Goal: Task Accomplishment & Management: Use online tool/utility

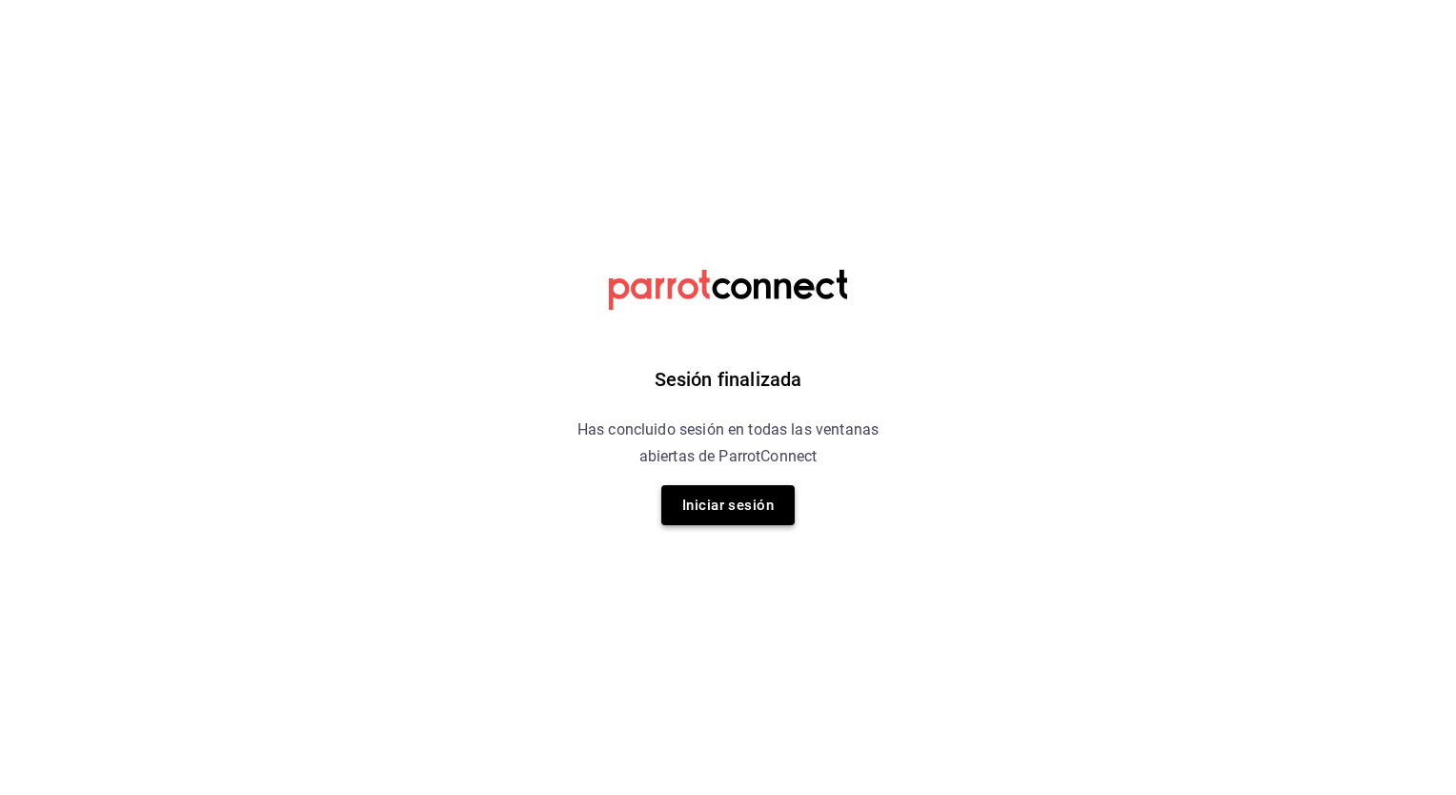
click at [741, 497] on button "Iniciar sesión" at bounding box center [727, 505] width 133 height 40
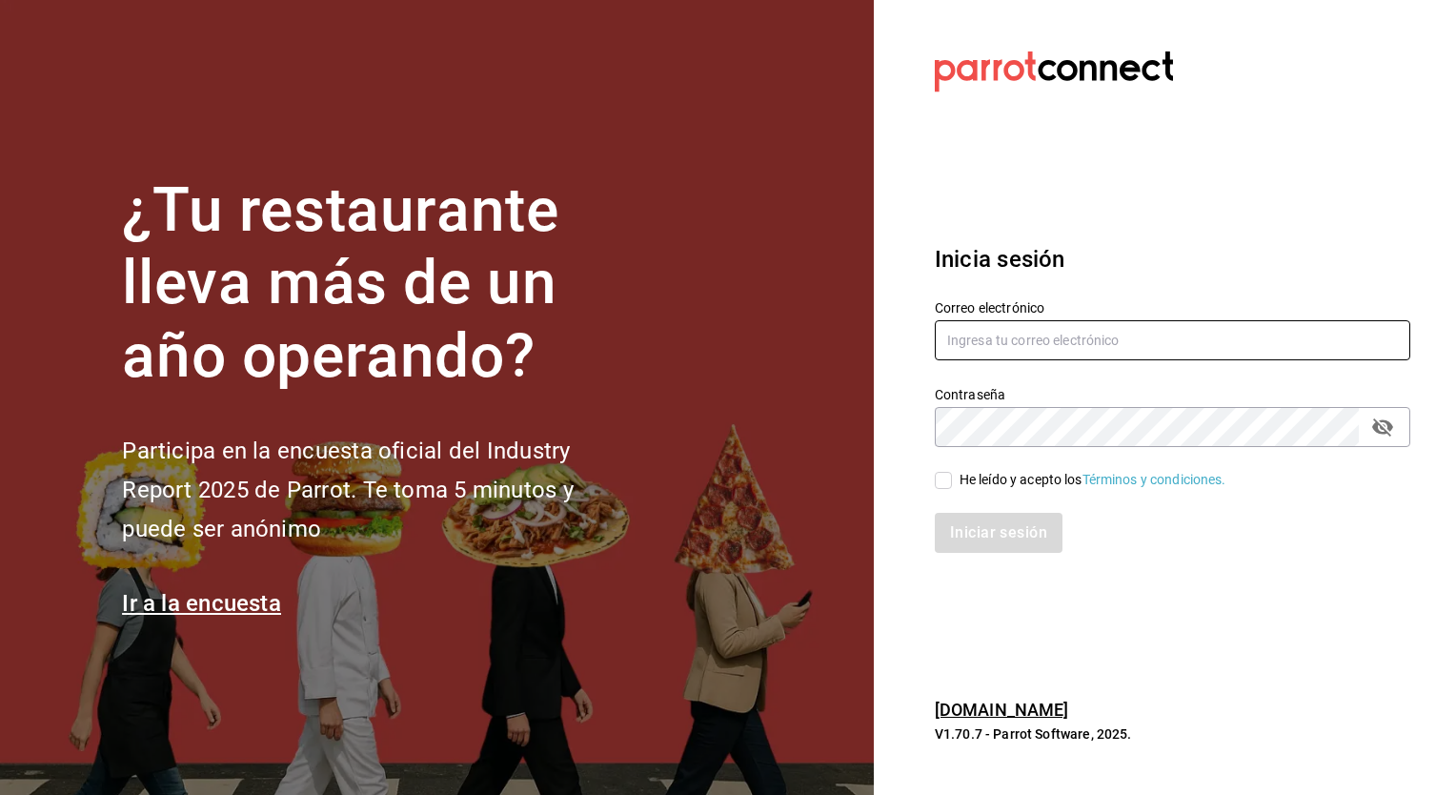
type input "jose.garcia@grupocosteno.com"
click at [941, 480] on input "He leído y acepto los Términos y condiciones." at bounding box center [943, 480] width 17 height 17
checkbox input "true"
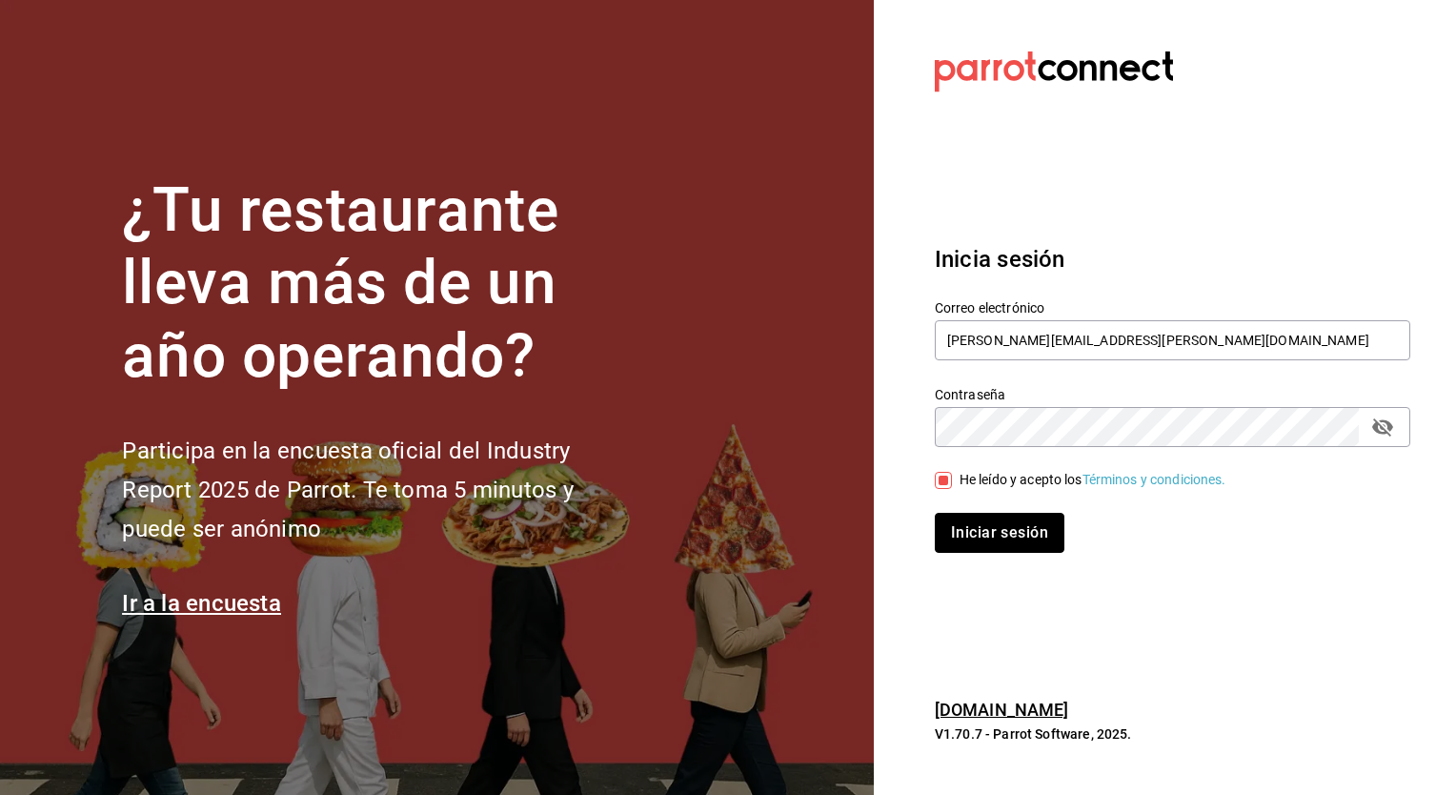
click at [967, 536] on button "Iniciar sesión" at bounding box center [1000, 533] width 130 height 40
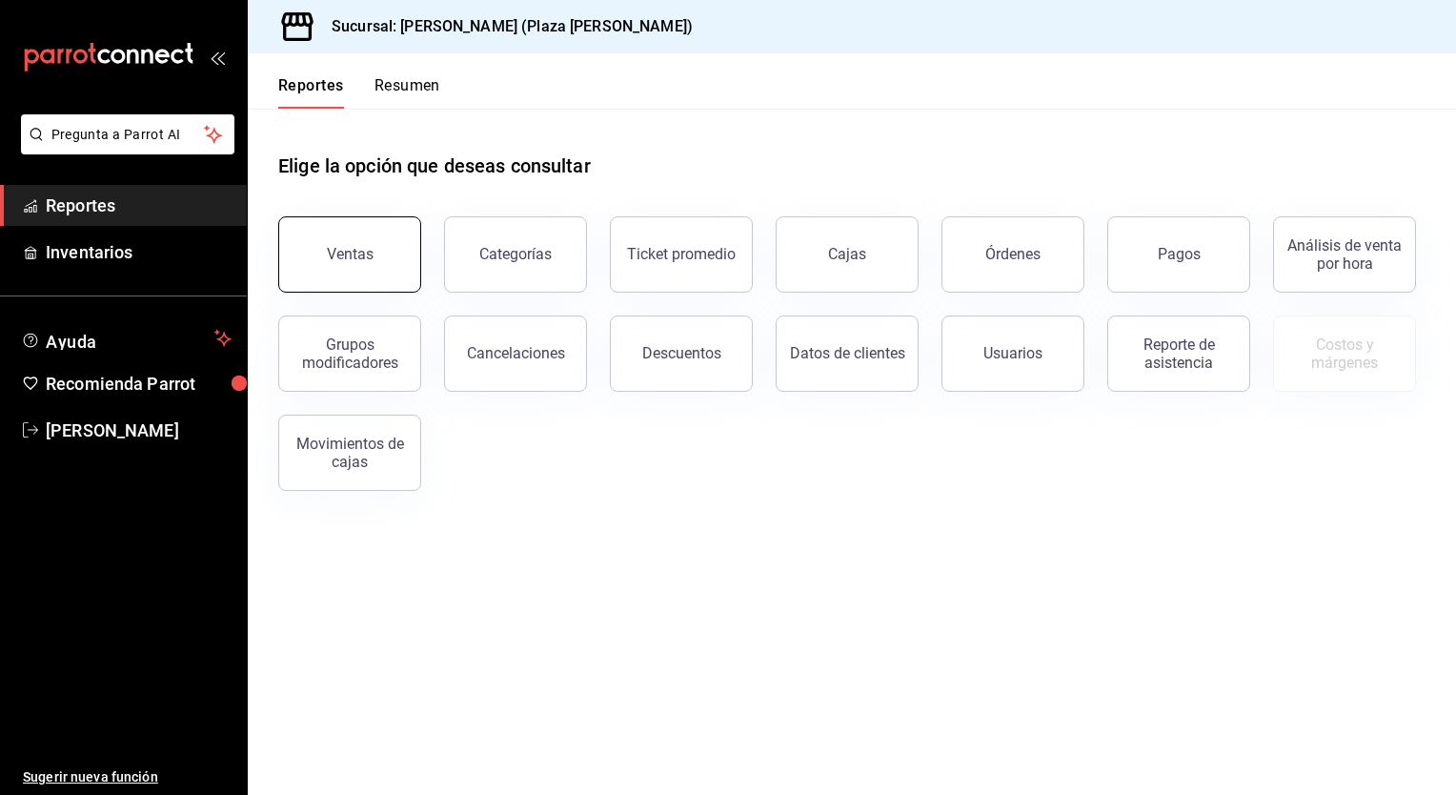
click at [334, 227] on button "Ventas" at bounding box center [349, 254] width 143 height 76
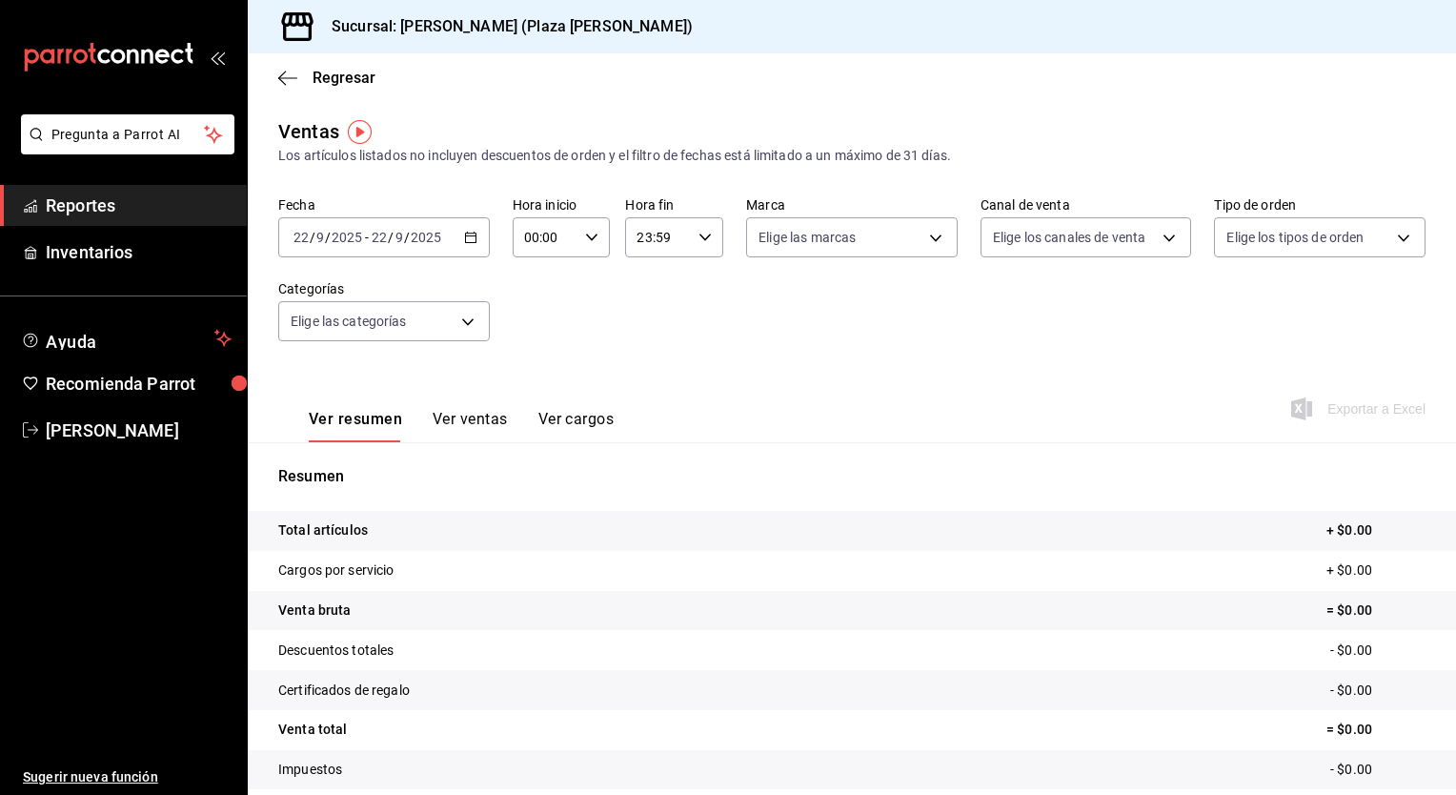
click at [473, 242] on icon "button" at bounding box center [470, 237] width 13 height 13
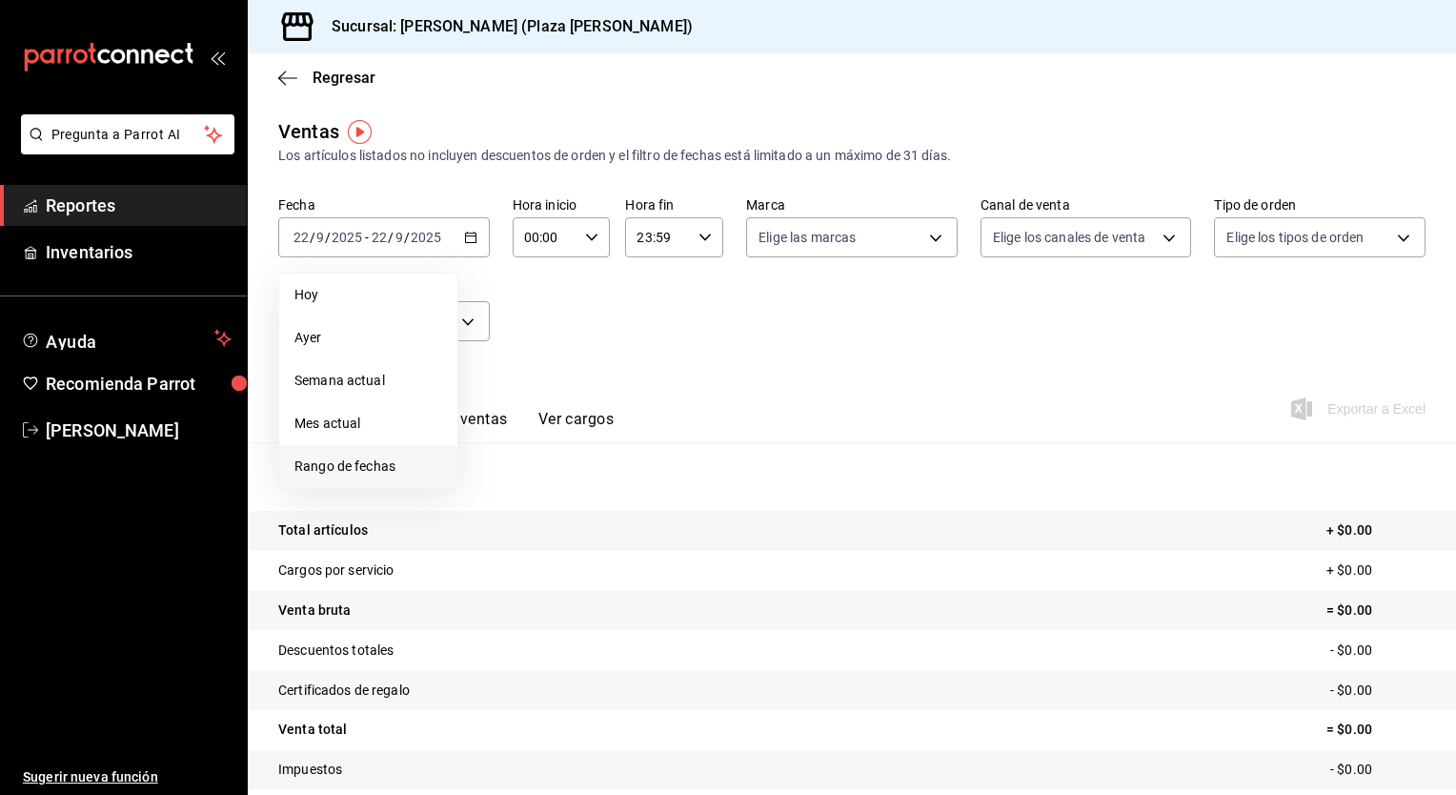
click at [374, 467] on span "Rango de fechas" at bounding box center [368, 467] width 148 height 20
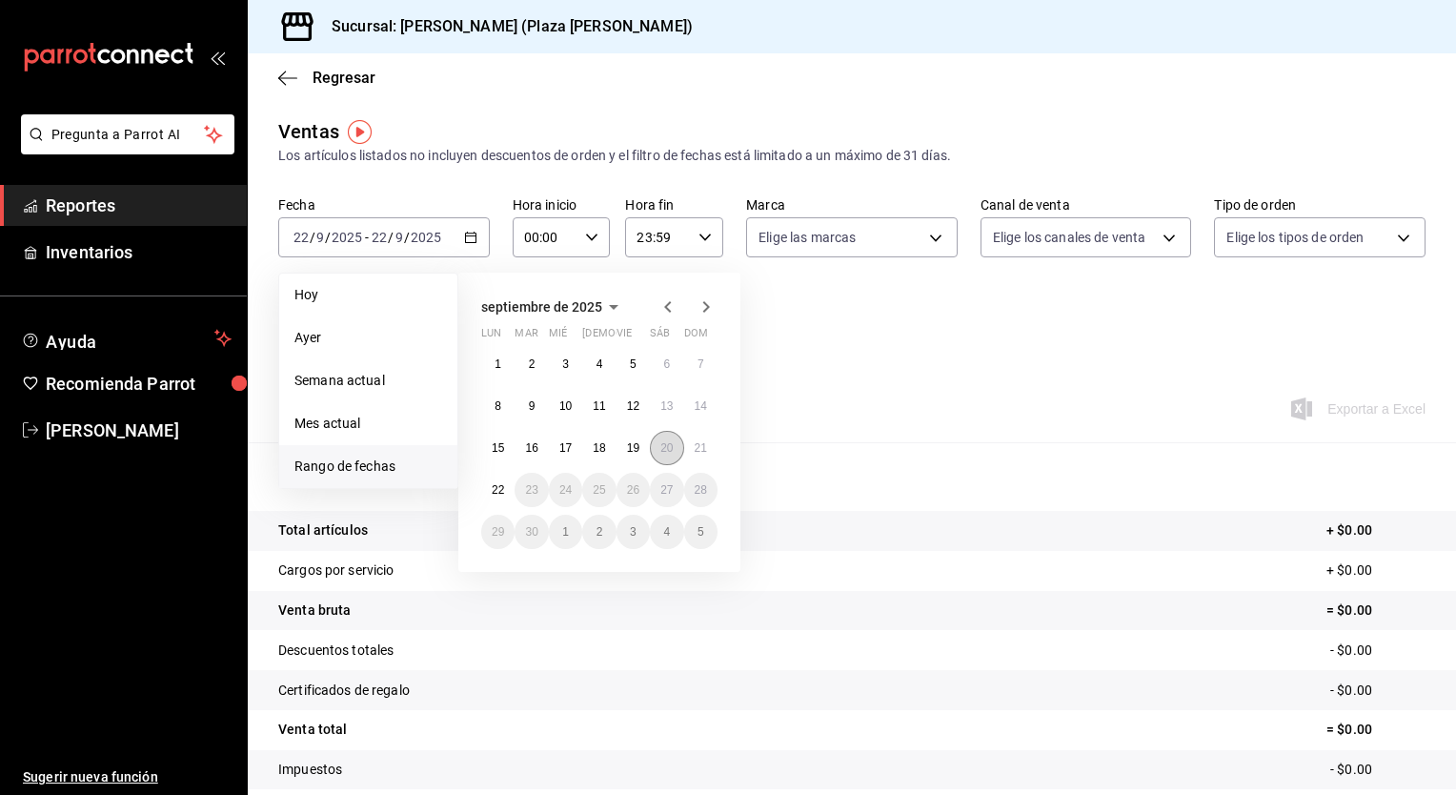
click at [660, 452] on abbr "20" at bounding box center [666, 447] width 12 height 13
click at [703, 457] on button "21" at bounding box center [700, 448] width 33 height 34
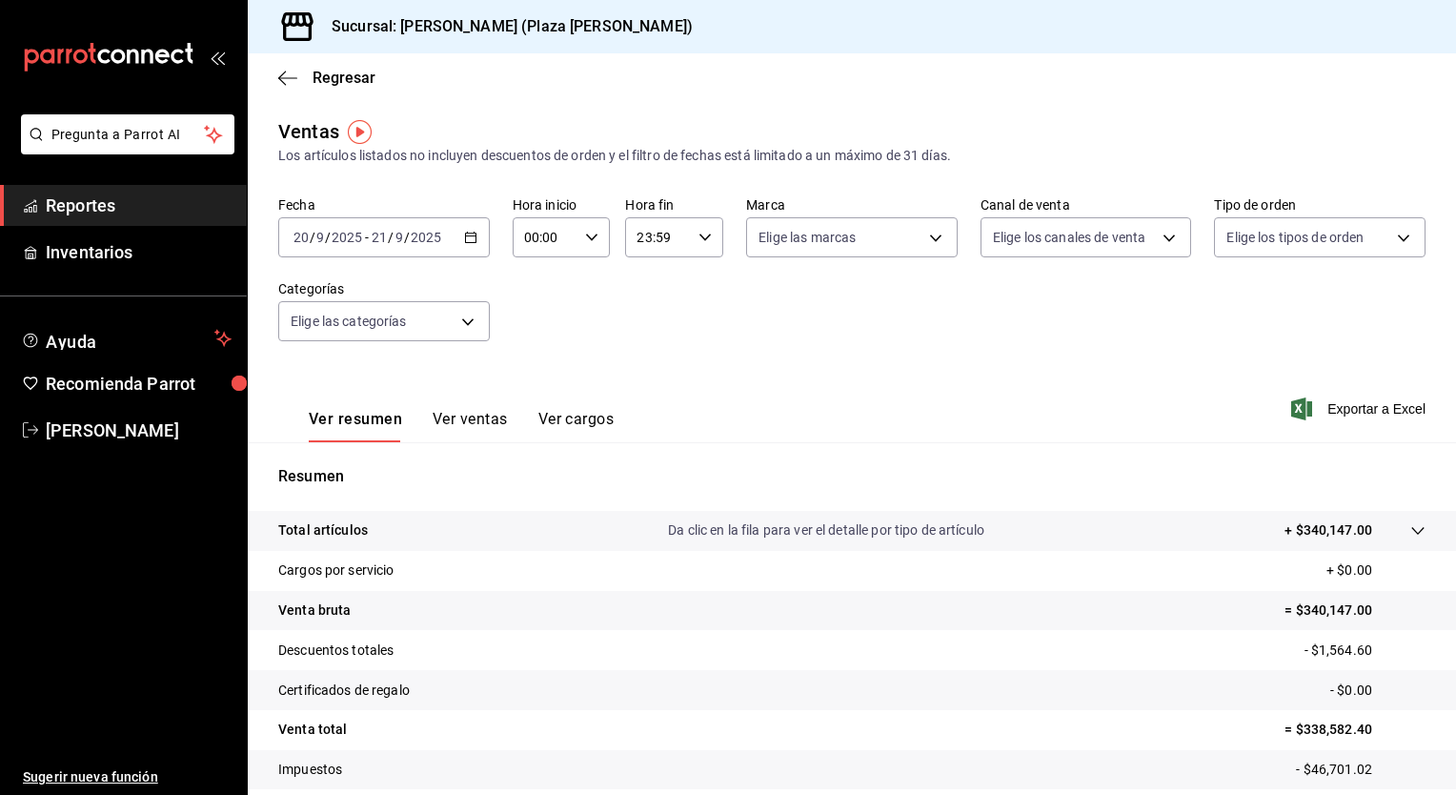
click at [588, 244] on div "00:00 Hora inicio" at bounding box center [562, 237] width 98 height 40
click at [541, 332] on span "05" at bounding box center [534, 323] width 18 height 15
type input "05:00"
click at [698, 237] on div at bounding box center [728, 397] width 1456 height 795
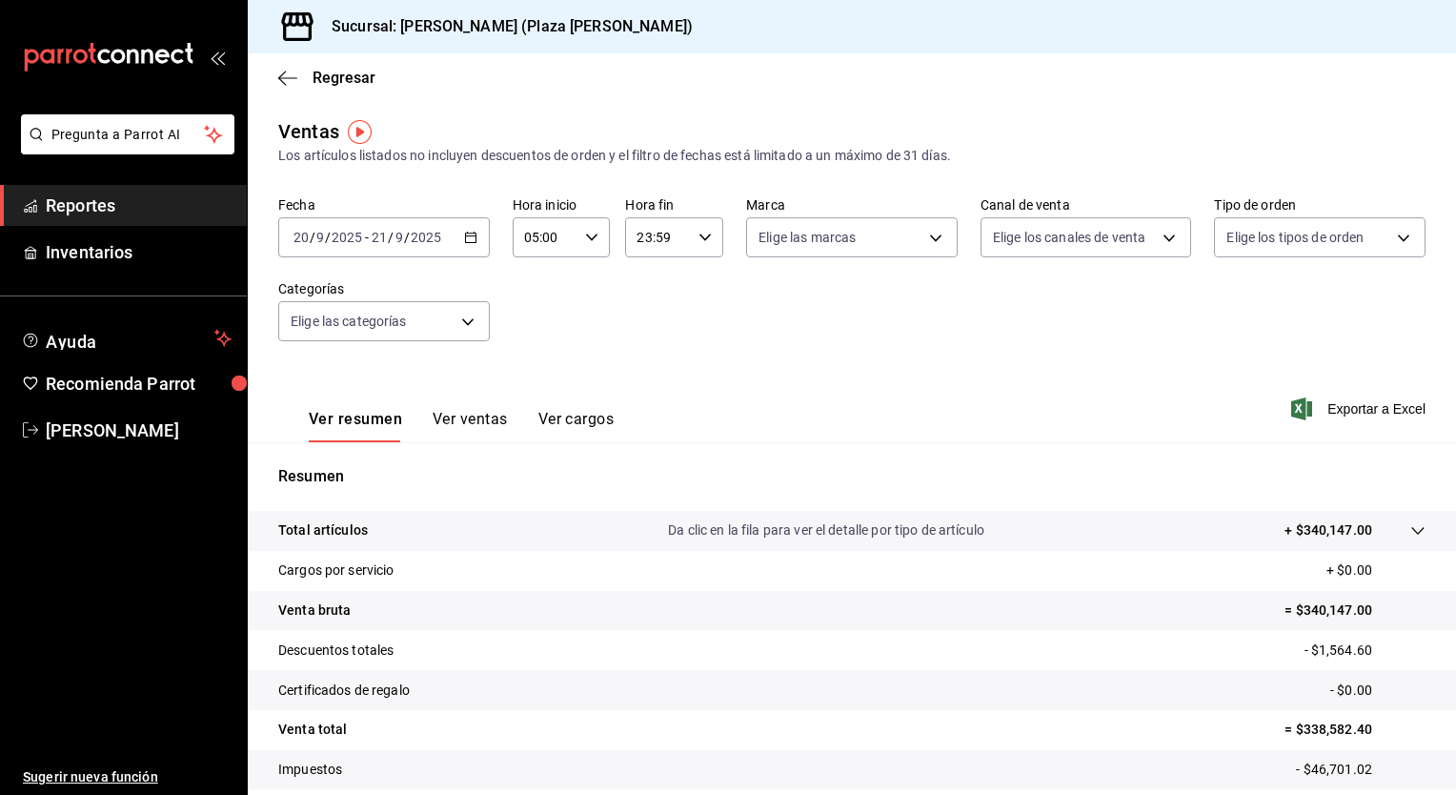
click at [700, 237] on \(Stroke\) "button" at bounding box center [705, 236] width 11 height 7
click at [643, 364] on span "04" at bounding box center [646, 362] width 18 height 15
type input "04:59"
click at [881, 340] on div at bounding box center [728, 397] width 1456 height 795
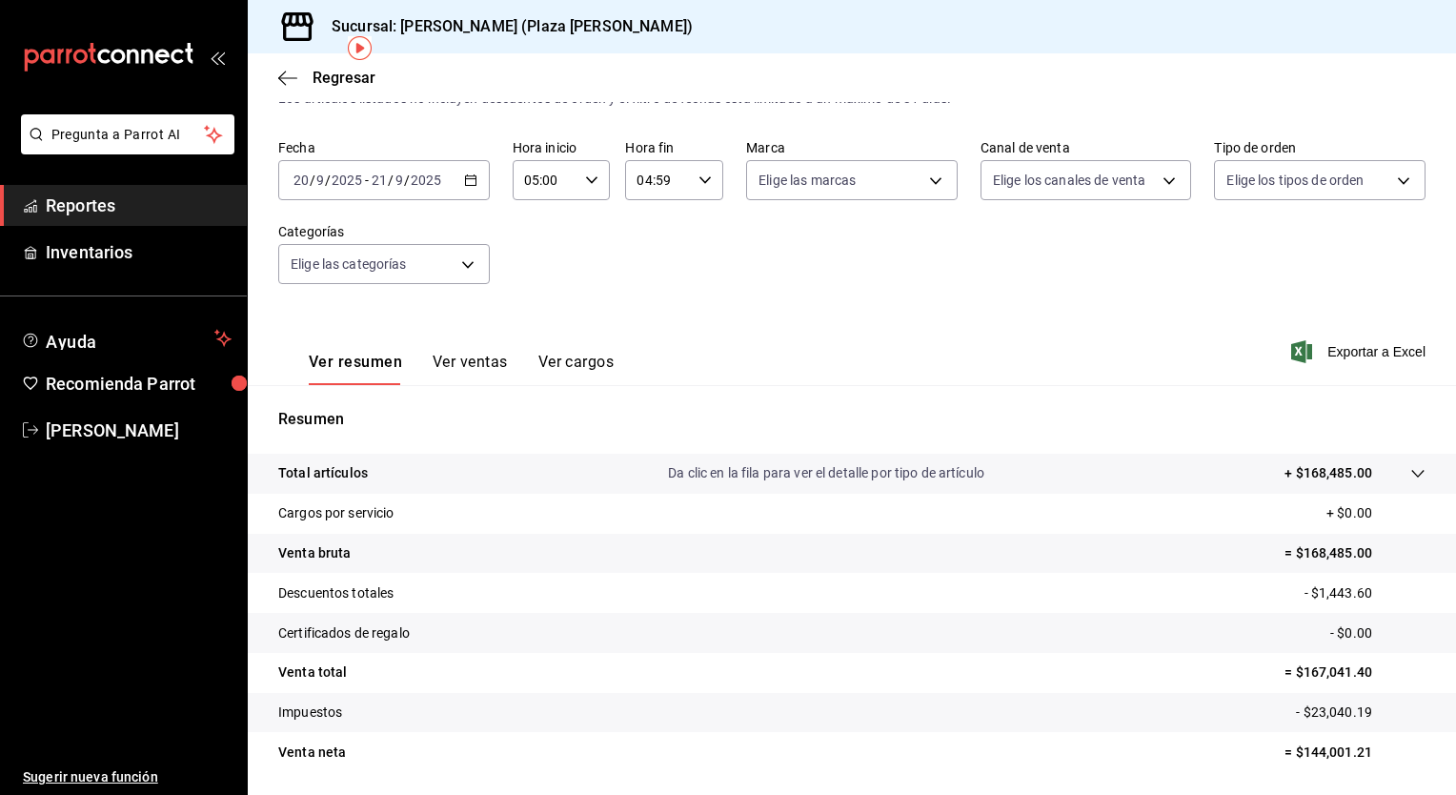
scroll to position [118, 0]
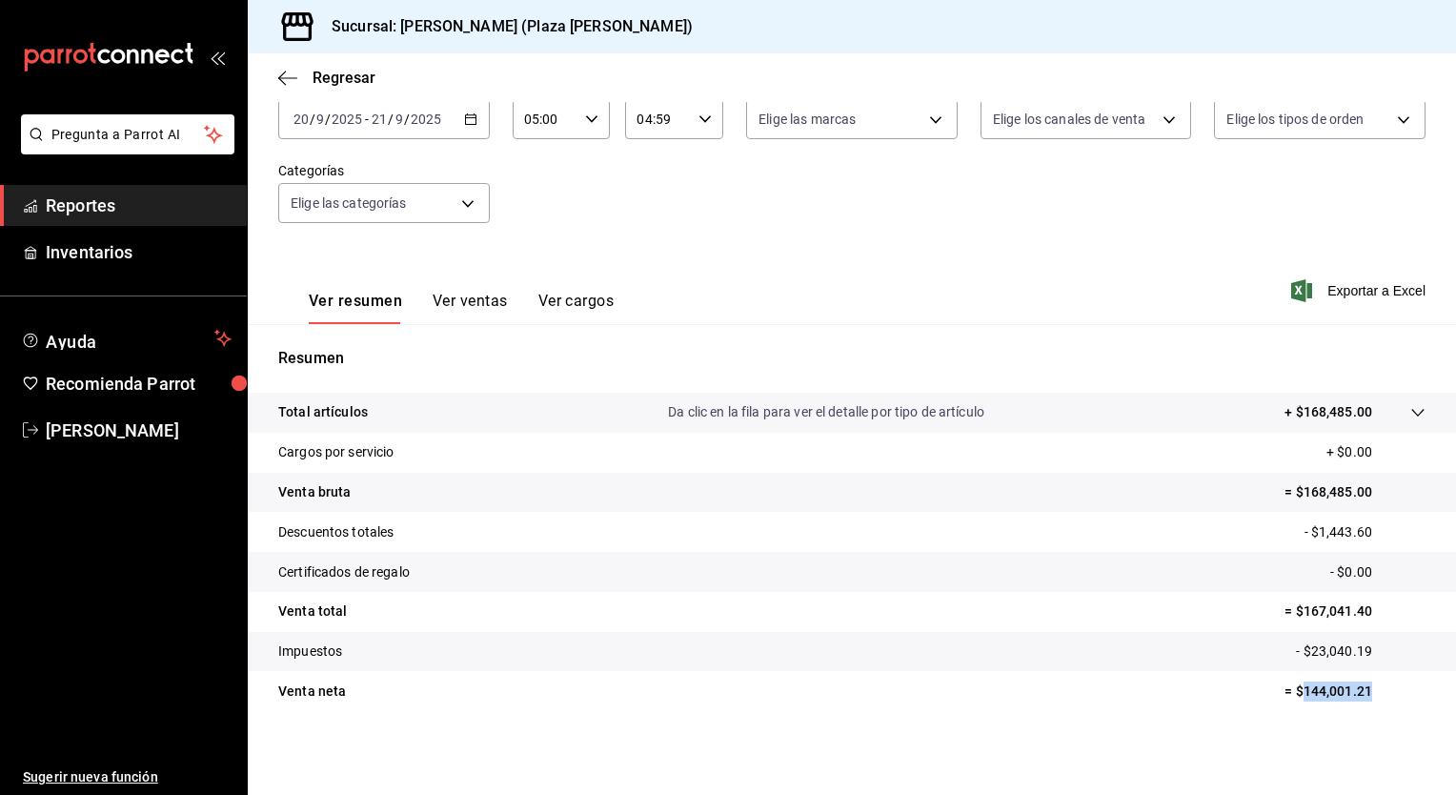
drag, startPoint x: 1290, startPoint y: 692, endPoint x: 1359, endPoint y: 702, distance: 69.4
click at [1359, 702] on tr "Venta neta = $144,001.21" at bounding box center [852, 691] width 1208 height 40
drag, startPoint x: 1357, startPoint y: 700, endPoint x: 1334, endPoint y: 692, distance: 24.4
copy p "144,001.21"
click at [1338, 288] on span "Exportar a Excel" at bounding box center [1360, 290] width 131 height 23
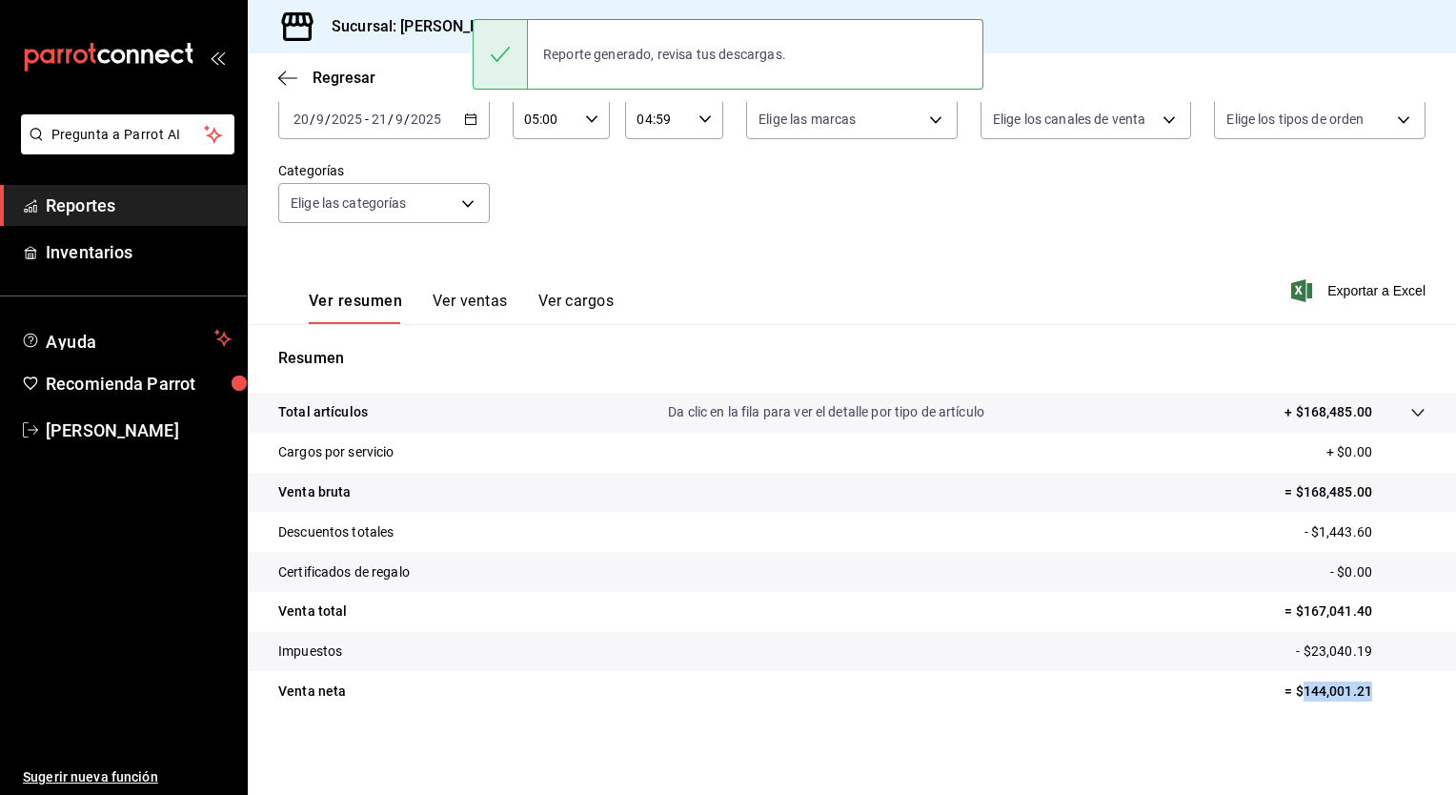
click at [473, 120] on \(Stroke\) "button" at bounding box center [470, 119] width 11 height 10
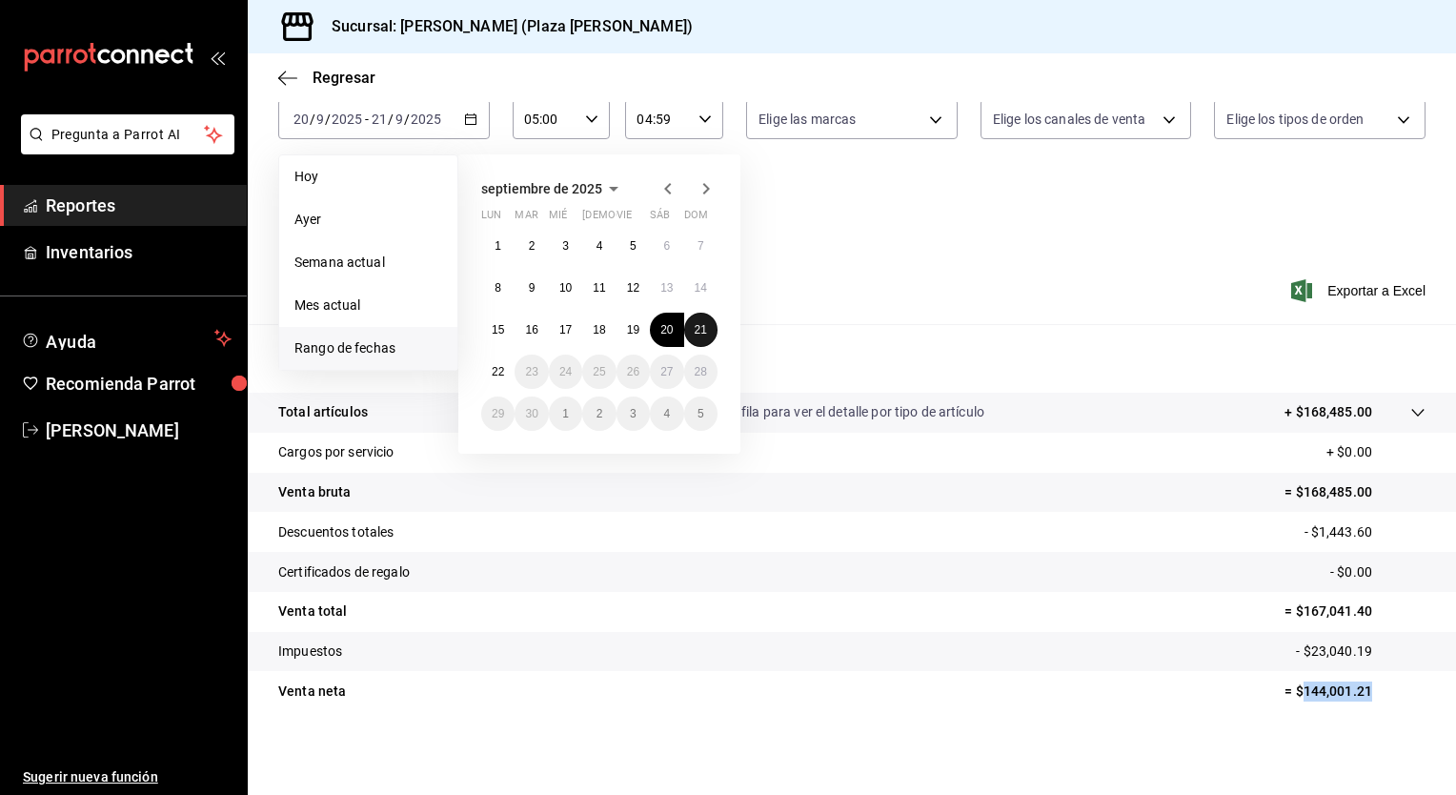
click at [699, 330] on abbr "21" at bounding box center [701, 329] width 12 height 13
click at [497, 372] on abbr "22" at bounding box center [498, 371] width 12 height 13
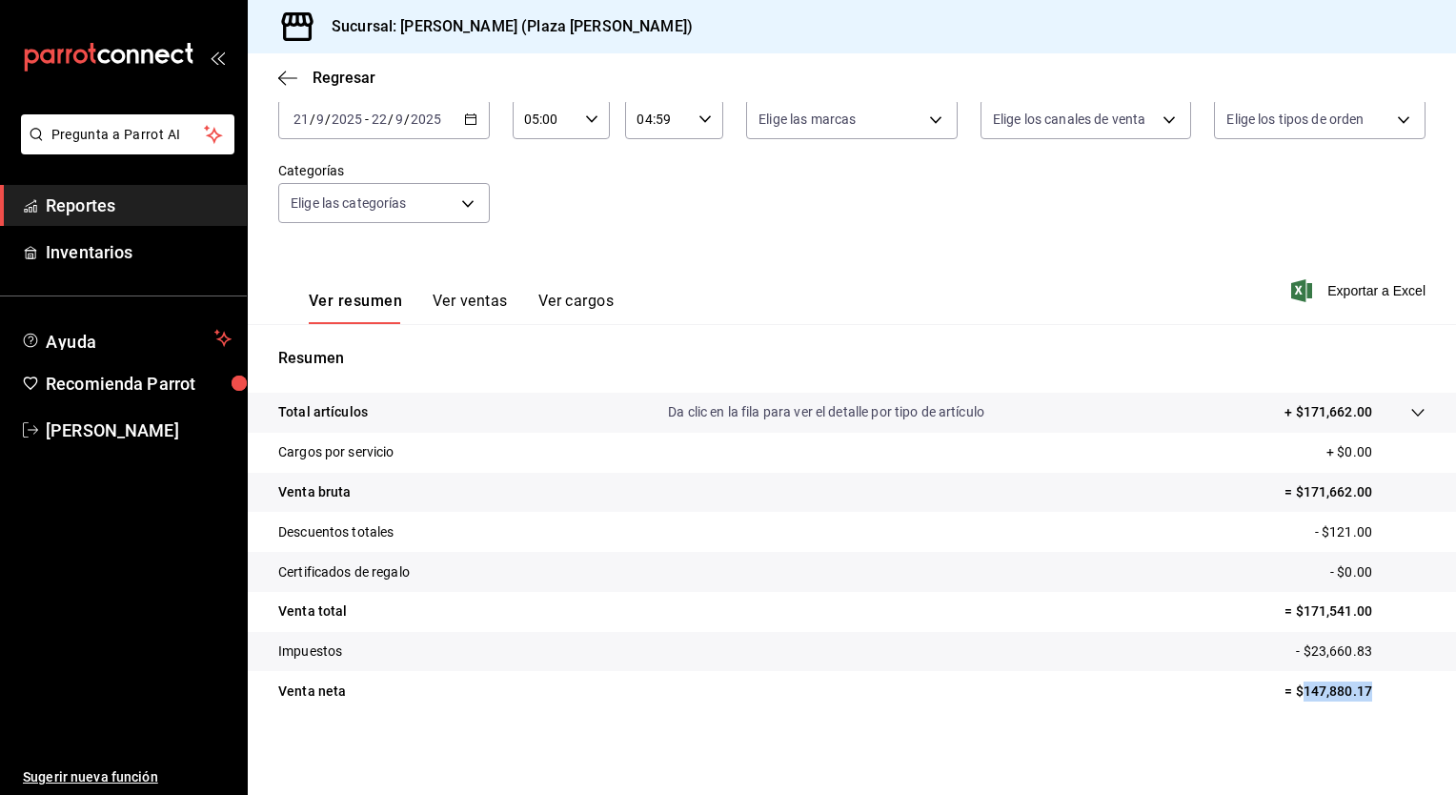
drag, startPoint x: 1290, startPoint y: 692, endPoint x: 1365, endPoint y: 682, distance: 74.9
click at [1365, 682] on p "= $147,880.17" at bounding box center [1355, 691] width 141 height 20
drag, startPoint x: 1365, startPoint y: 680, endPoint x: 1329, endPoint y: 687, distance: 35.9
copy p "147,880.17"
click at [1355, 278] on div "Ver resumen Ver ventas Ver cargos Exportar a Excel" at bounding box center [852, 285] width 1208 height 78
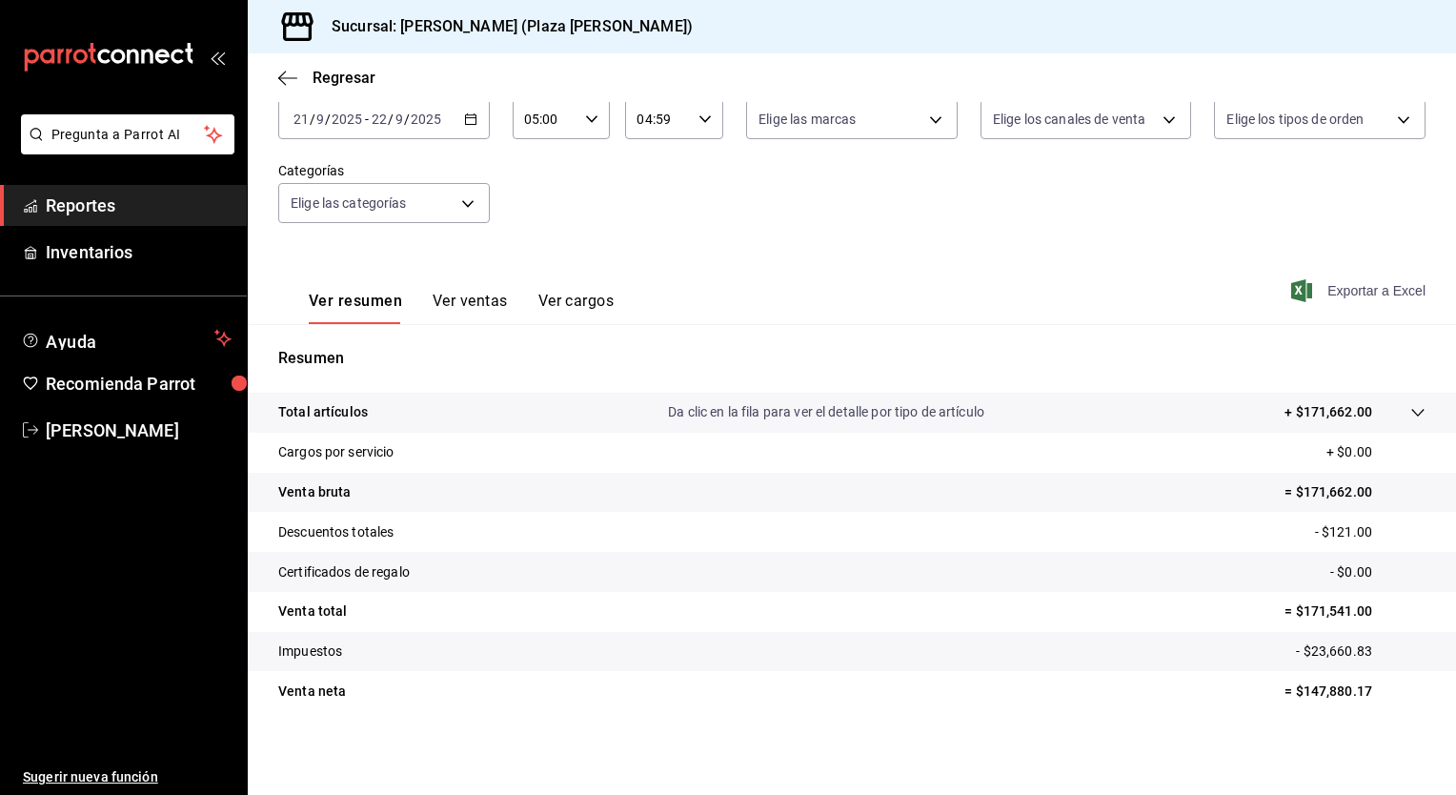
click at [1350, 285] on span "Exportar a Excel" at bounding box center [1360, 290] width 131 height 23
